Goal: Task Accomplishment & Management: Manage account settings

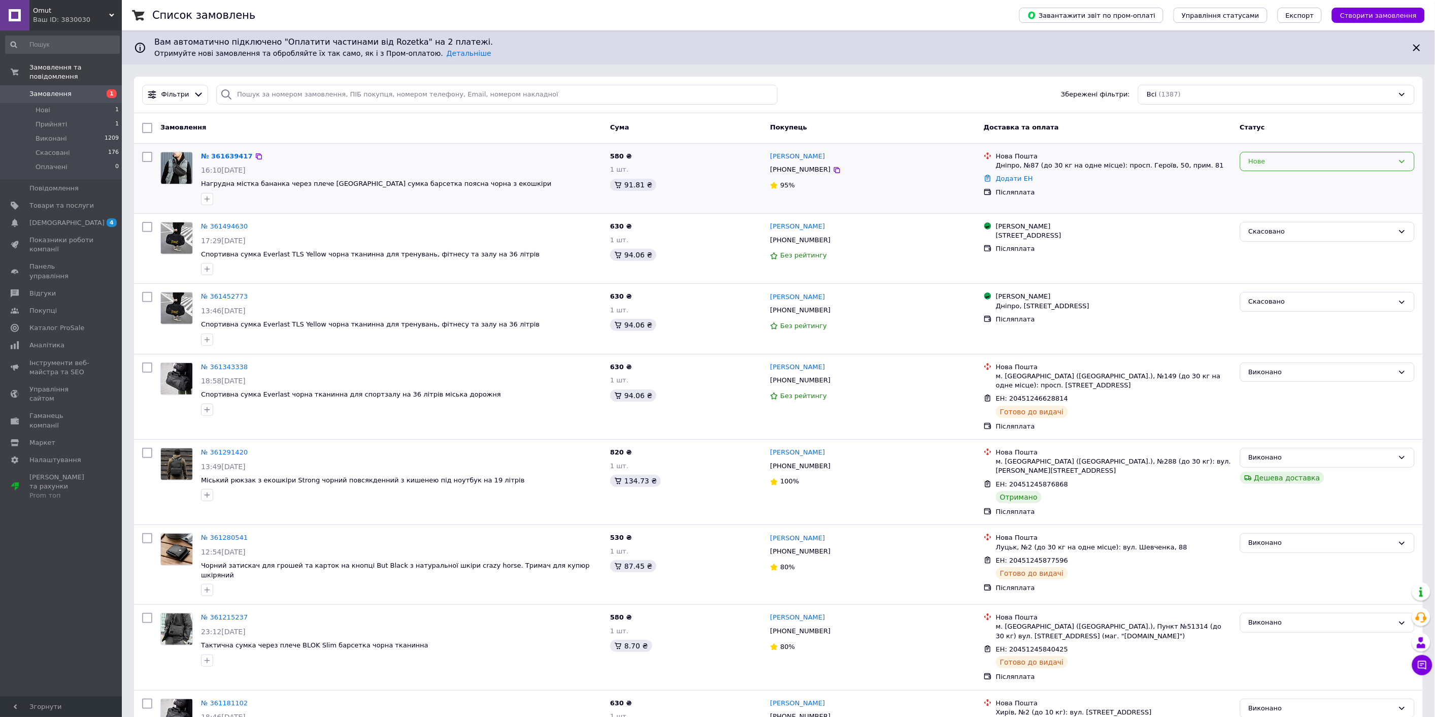
click at [1302, 155] on div "Нове" at bounding box center [1327, 162] width 175 height 20
click at [1270, 180] on li "Прийнято" at bounding box center [1328, 182] width 174 height 19
click at [67, 103] on li "Нові 1" at bounding box center [62, 110] width 125 height 14
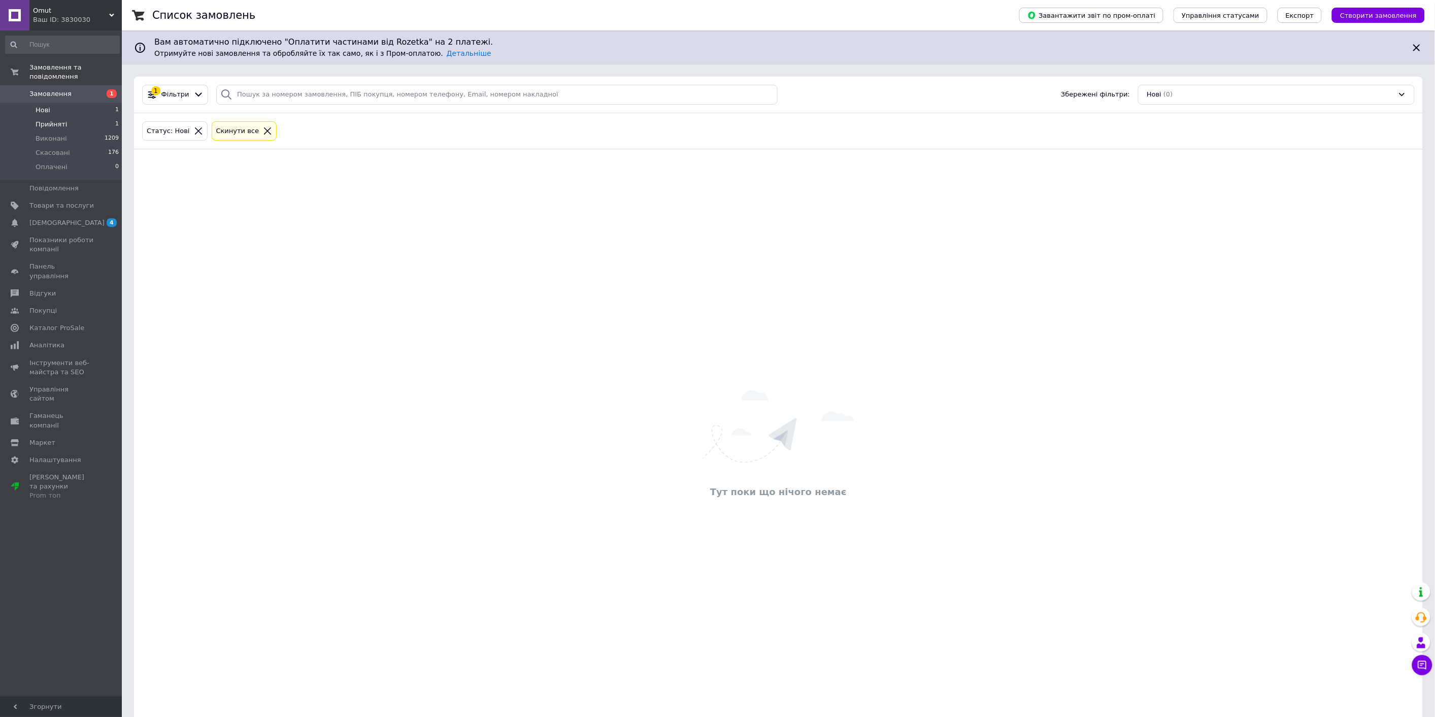
click at [74, 117] on li "Прийняті 1" at bounding box center [62, 124] width 125 height 14
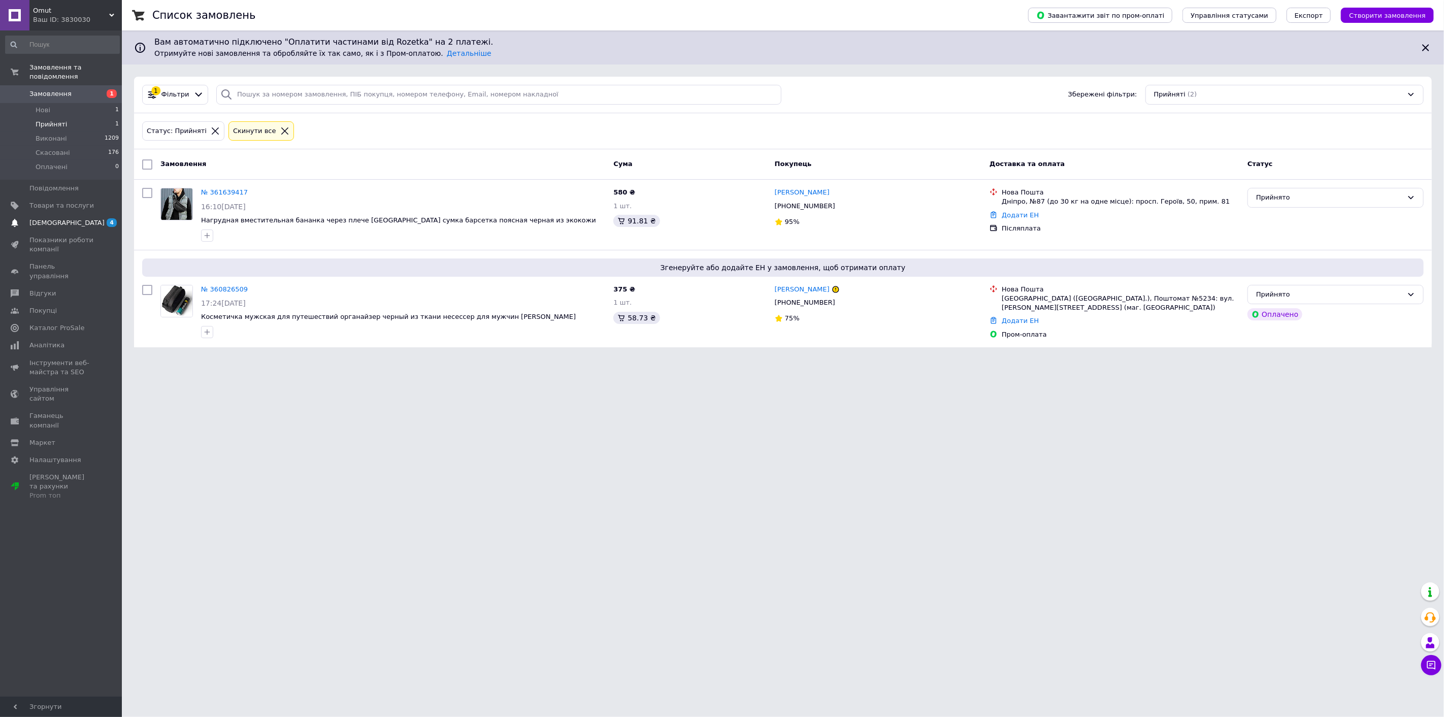
click at [49, 218] on span "[DEMOGRAPHIC_DATA]" at bounding box center [66, 222] width 75 height 9
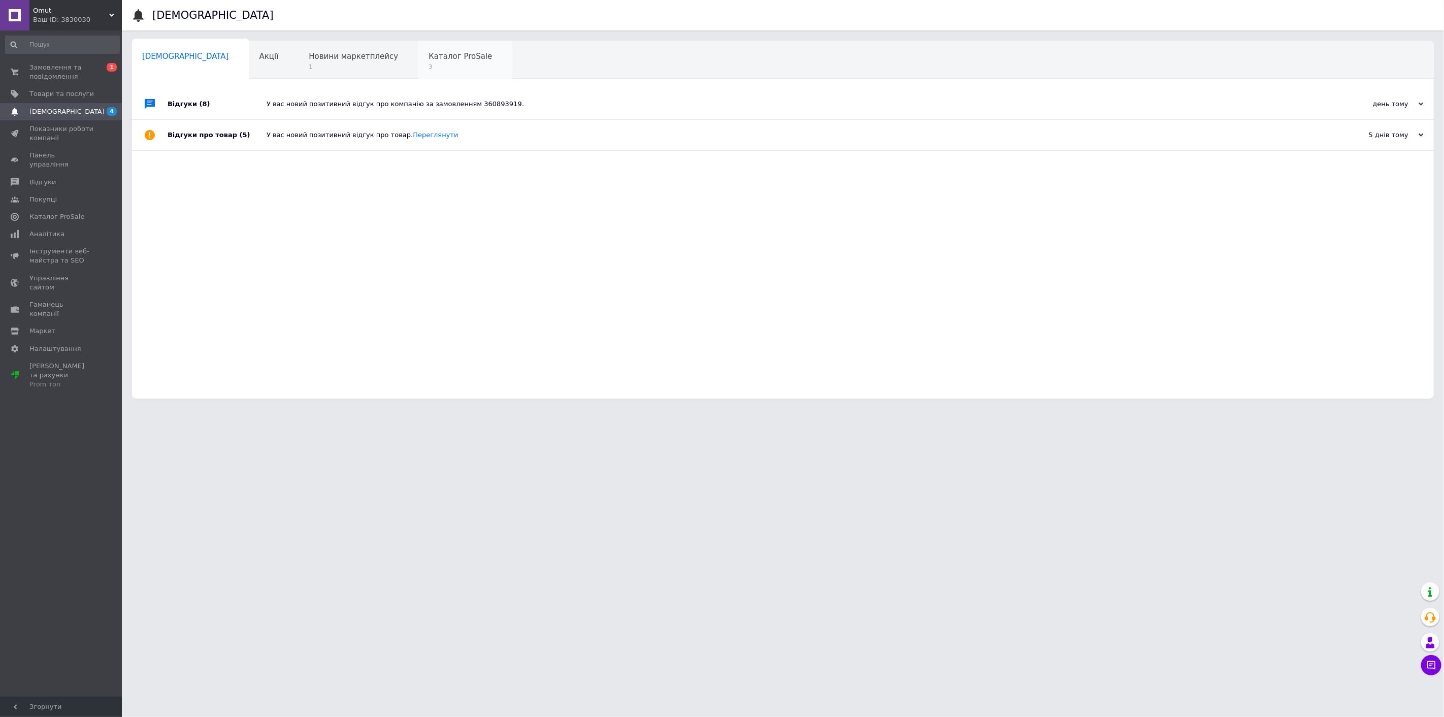
click at [418, 62] on div "Каталог ProSale 3" at bounding box center [465, 60] width 94 height 39
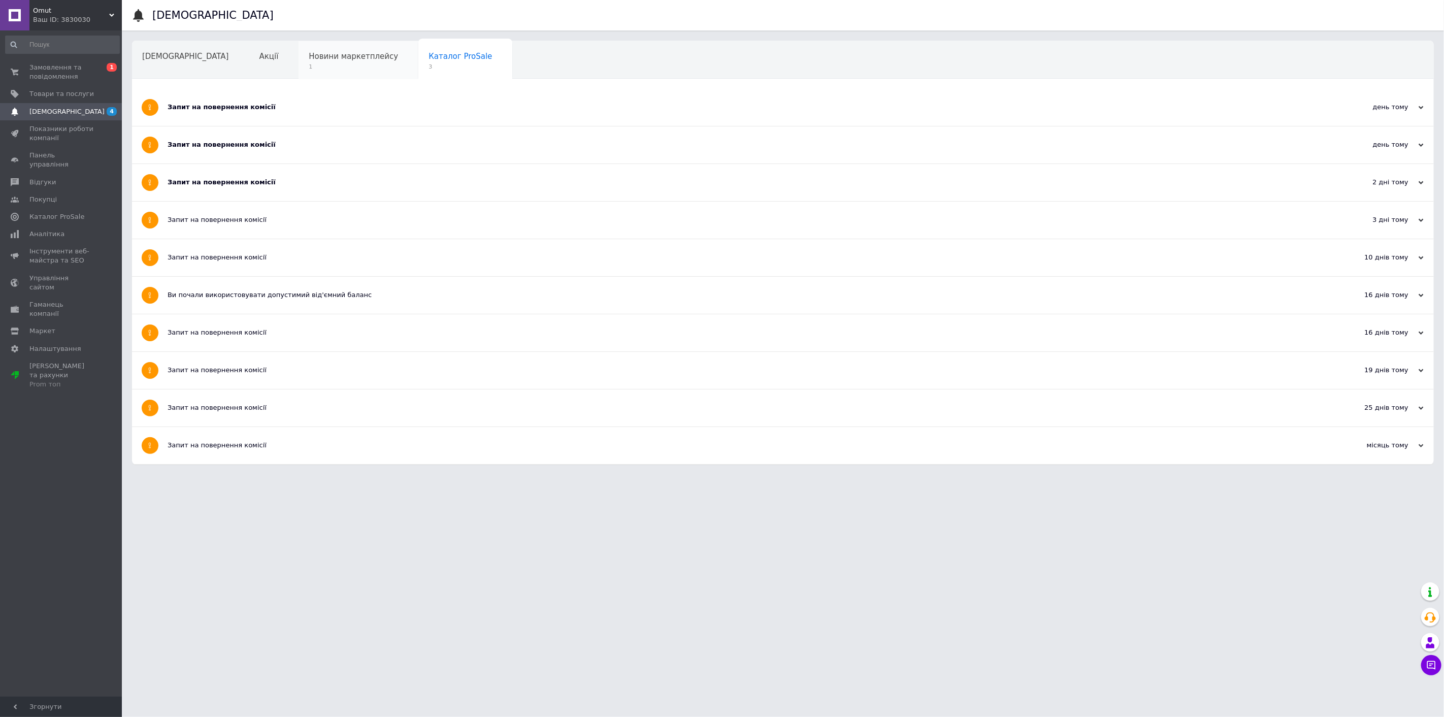
click at [320, 63] on span "1" at bounding box center [353, 67] width 89 height 8
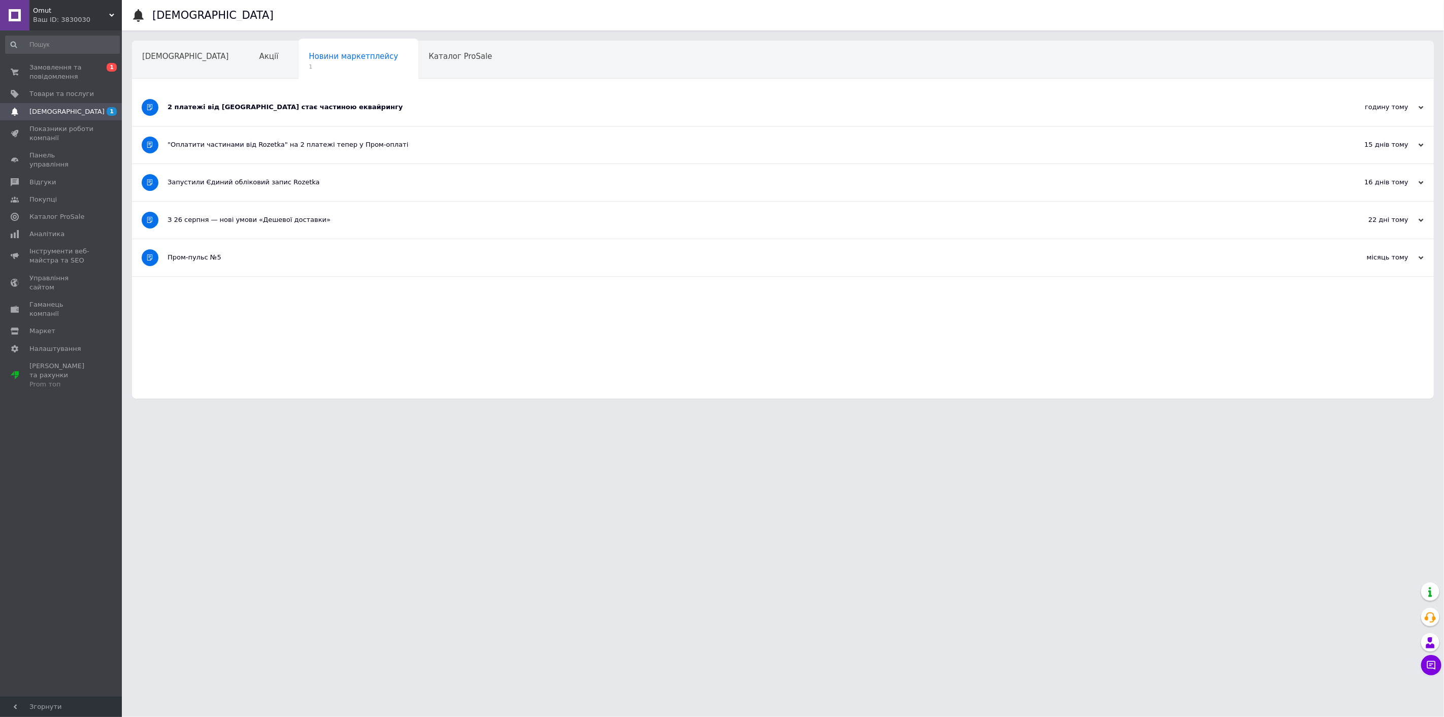
click at [266, 113] on div "2 платежі від [GEOGRAPHIC_DATA] стає частиною еквайрингу" at bounding box center [745, 107] width 1154 height 37
